Goal: Navigation & Orientation: Find specific page/section

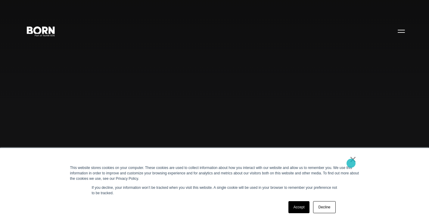
click at [351, 162] on link "×" at bounding box center [352, 159] width 7 height 5
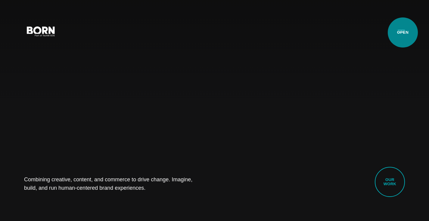
click at [402, 32] on button "Primary Menu" at bounding box center [401, 31] width 14 height 13
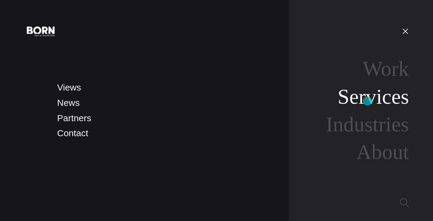
click at [367, 101] on link "Services" at bounding box center [373, 96] width 71 height 23
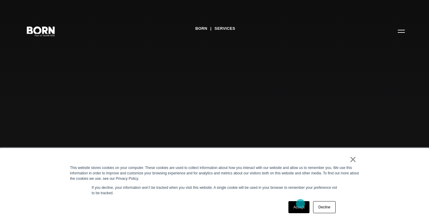
click at [300, 205] on link "Accept" at bounding box center [298, 207] width 21 height 12
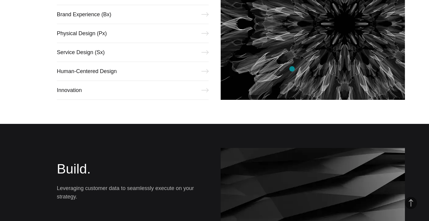
scroll to position [661, 0]
